Goal: Transaction & Acquisition: Download file/media

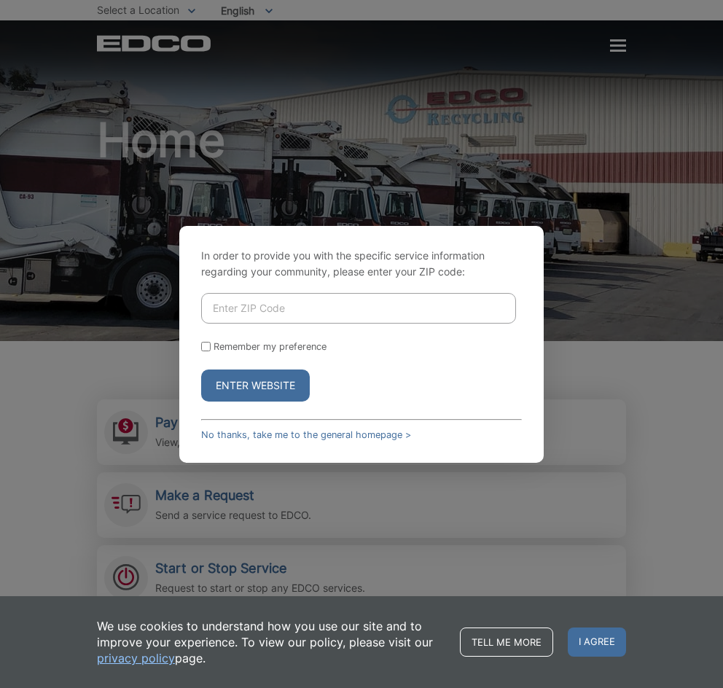
click at [276, 313] on input "Enter ZIP Code" at bounding box center [358, 308] width 315 height 31
type input "92114"
click at [265, 386] on button "Enter Website" at bounding box center [255, 386] width 109 height 32
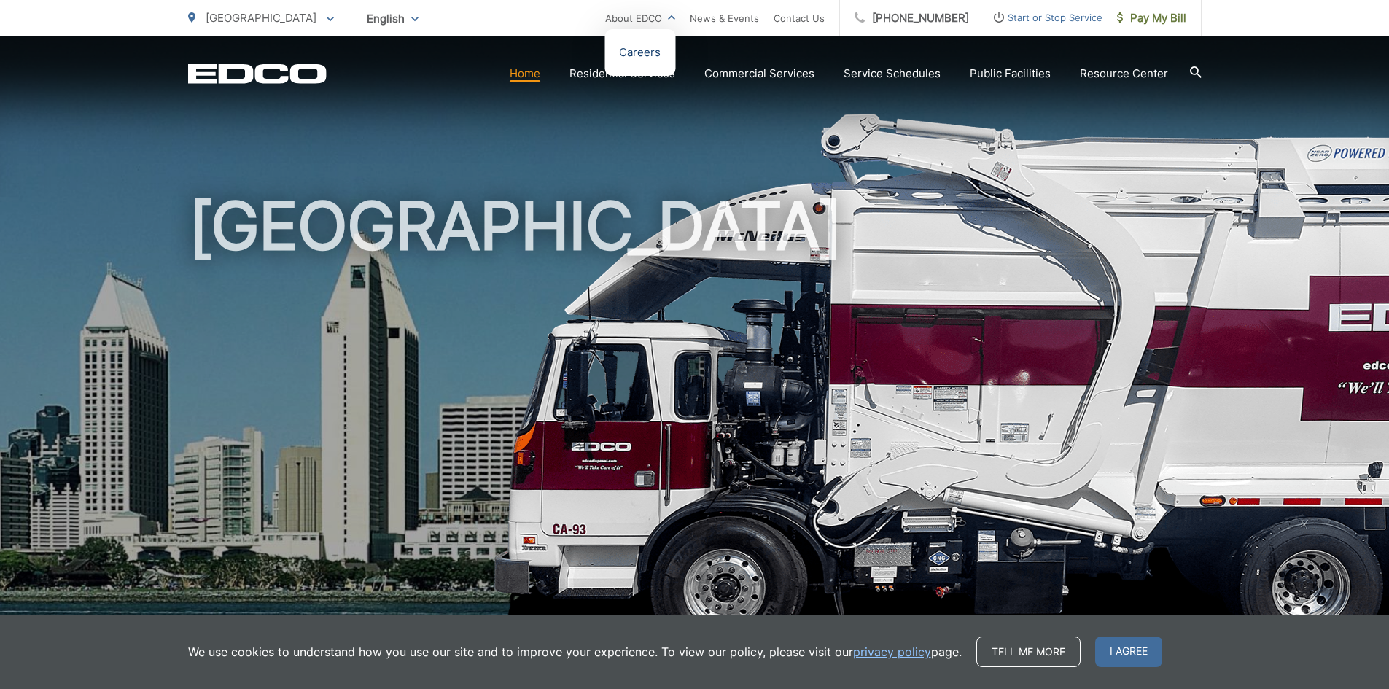
click at [655, 49] on link "Careers" at bounding box center [640, 53] width 42 height 18
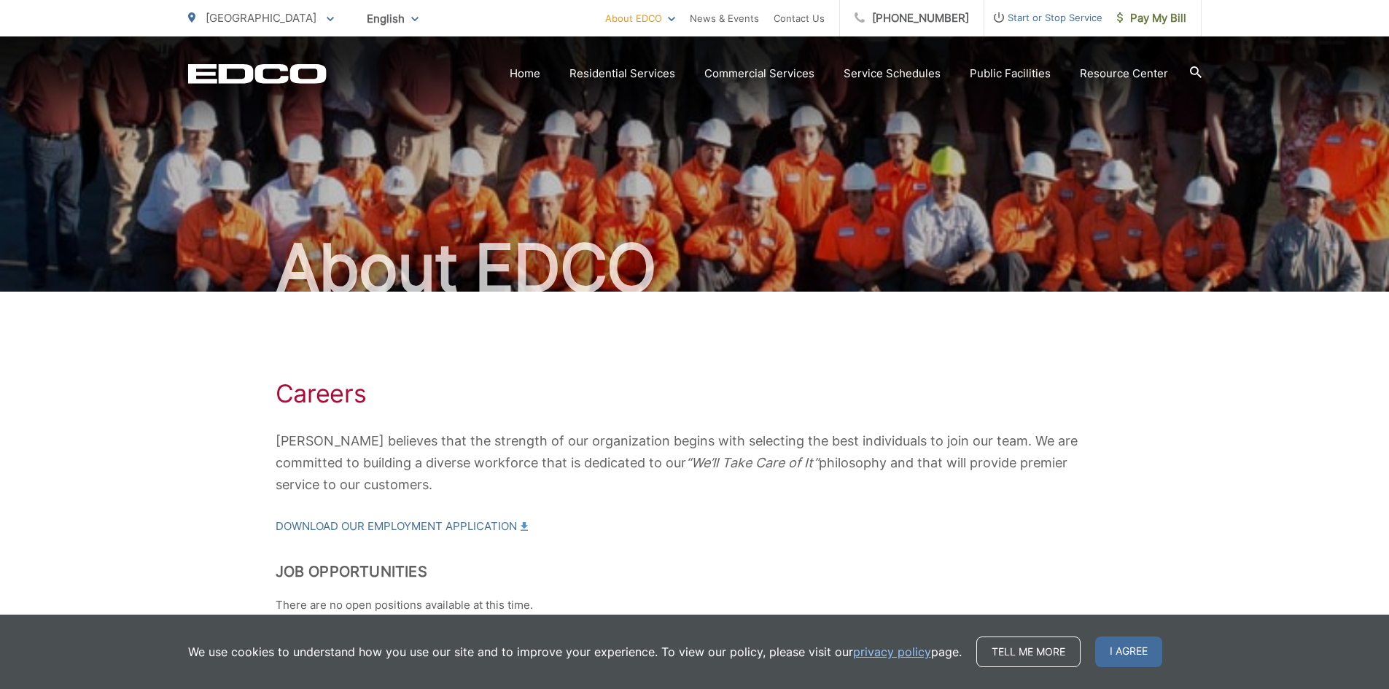
scroll to position [73, 0]
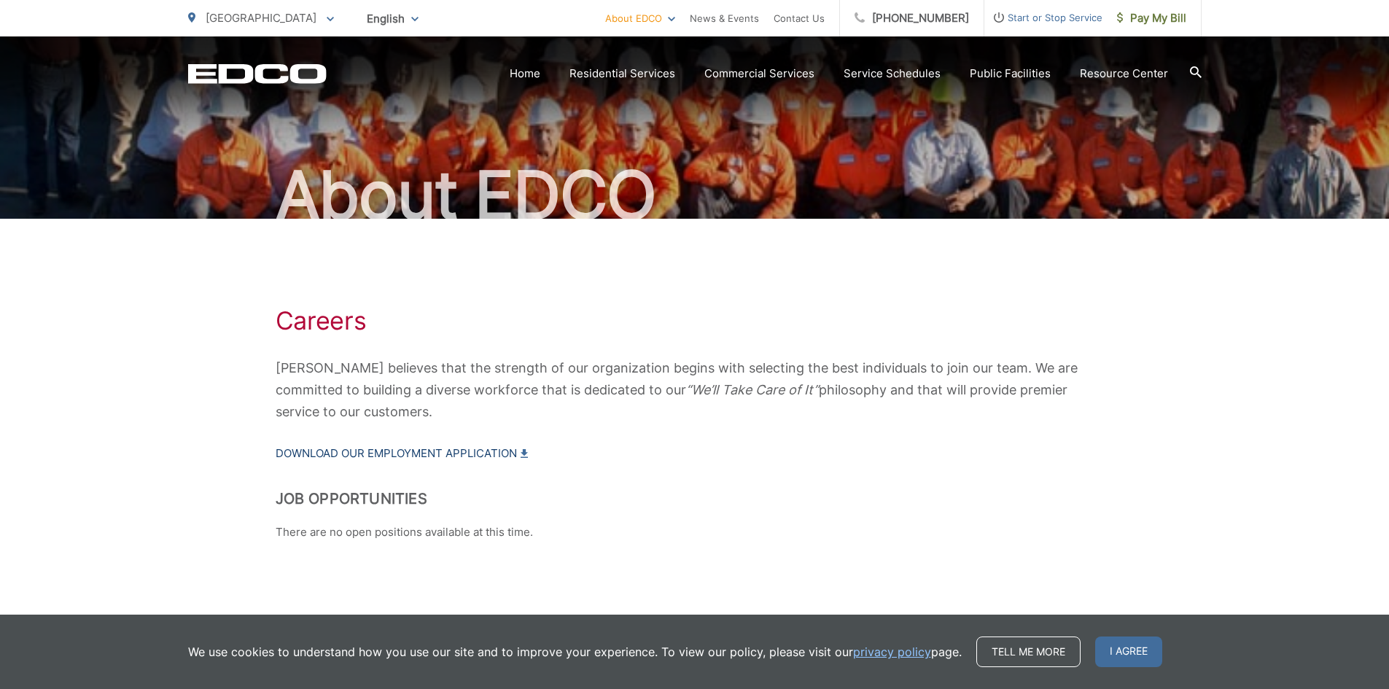
click at [408, 446] on link "Download our Employment Application" at bounding box center [402, 454] width 252 height 18
